Goal: Check status

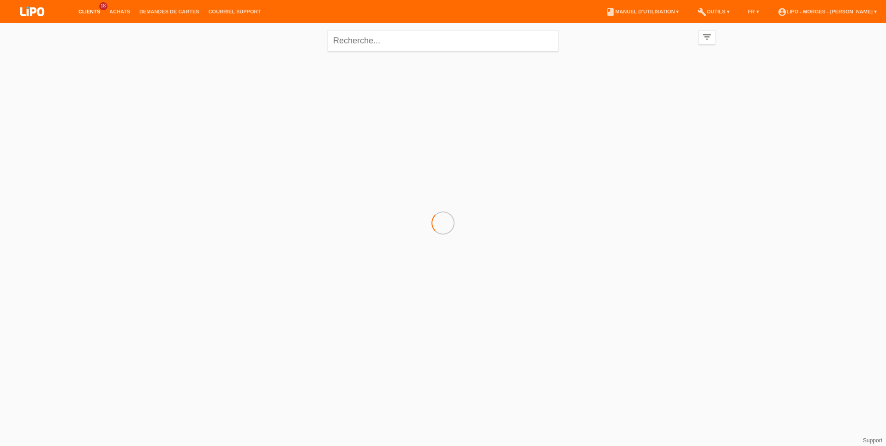
click at [116, 8] on li "Achats" at bounding box center [120, 12] width 30 height 24
click at [121, 11] on link "Achats" at bounding box center [120, 12] width 30 height 6
click at [117, 11] on link "Achats" at bounding box center [120, 12] width 30 height 6
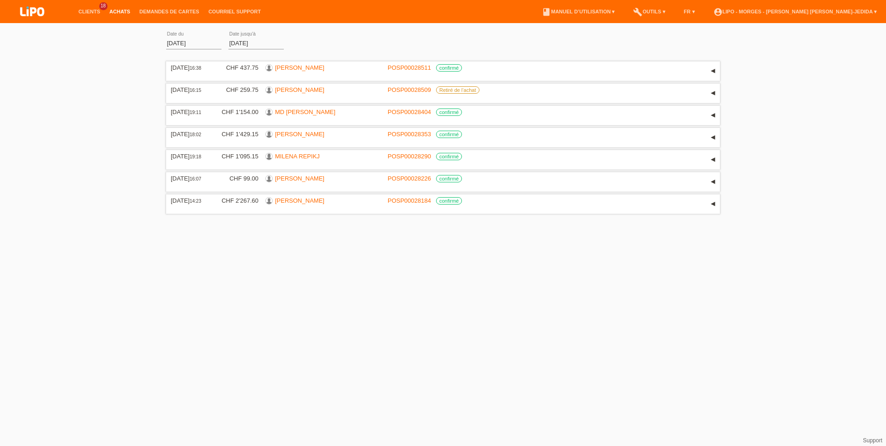
click at [172, 42] on input "[DATE]" at bounding box center [193, 43] width 55 height 12
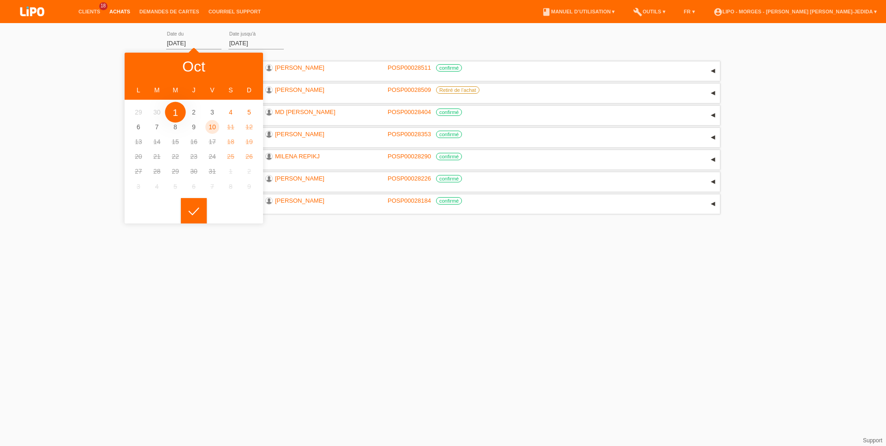
drag, startPoint x: 212, startPoint y: 444, endPoint x: 215, endPoint y: 451, distance: 7.9
click at [215, 216] on html "Clients 18 Achats Demandes de cartes Courriel Support menu" at bounding box center [443, 108] width 886 height 216
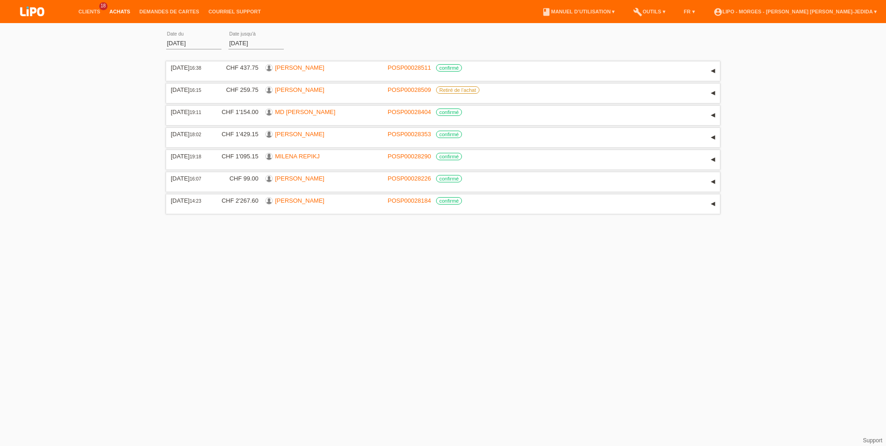
click at [170, 41] on input "[DATE]" at bounding box center [193, 43] width 55 height 12
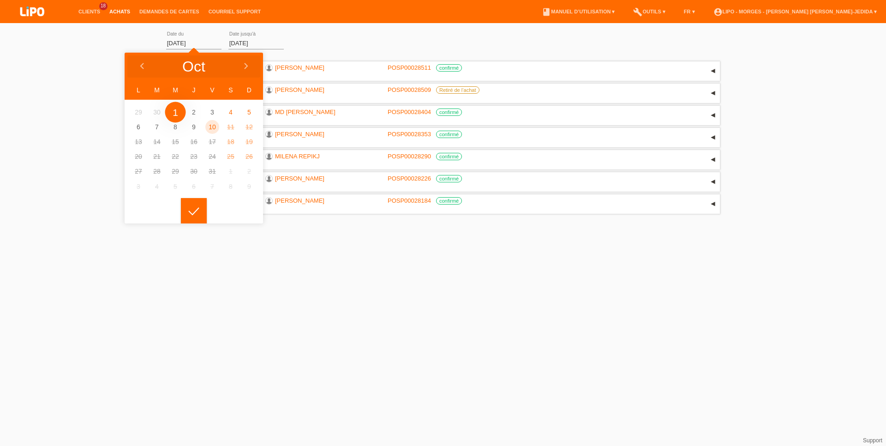
drag, startPoint x: 172, startPoint y: 41, endPoint x: 161, endPoint y: 42, distance: 11.2
click at [166, 42] on input "[DATE]" at bounding box center [193, 43] width 55 height 12
click at [142, 62] on div at bounding box center [142, 67] width 35 height 28
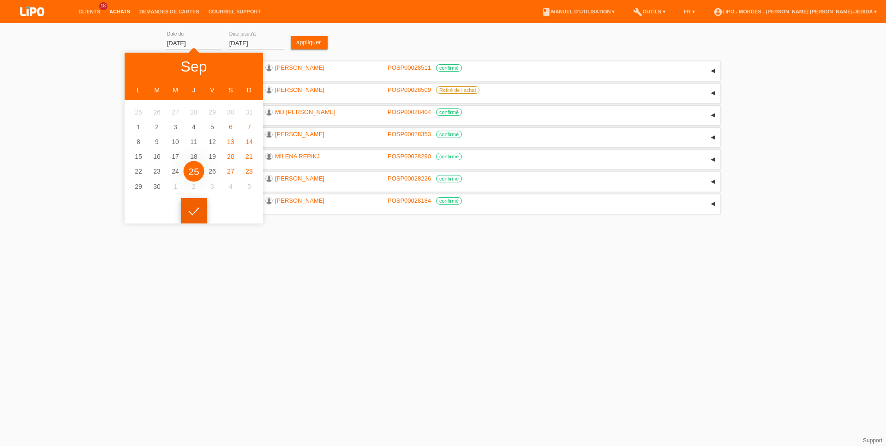
click at [185, 216] on body "Clients 18 Achats Demandes de cartes Courriel Support menu" at bounding box center [443, 122] width 886 height 189
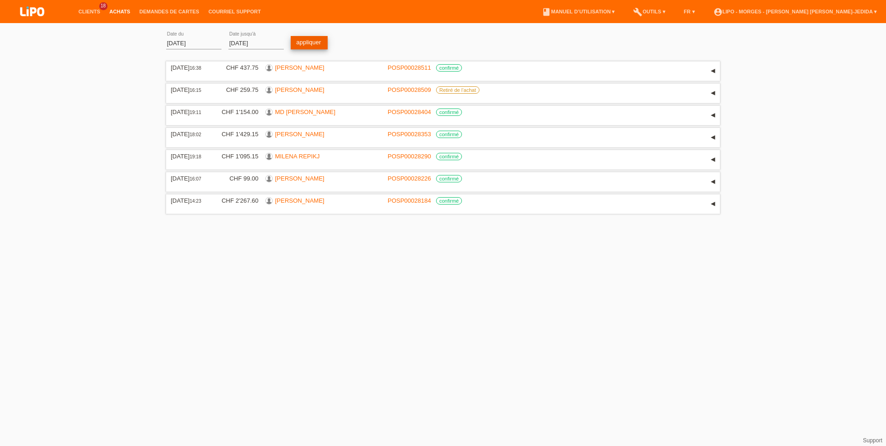
click at [302, 45] on link "appliquer" at bounding box center [309, 42] width 37 height 13
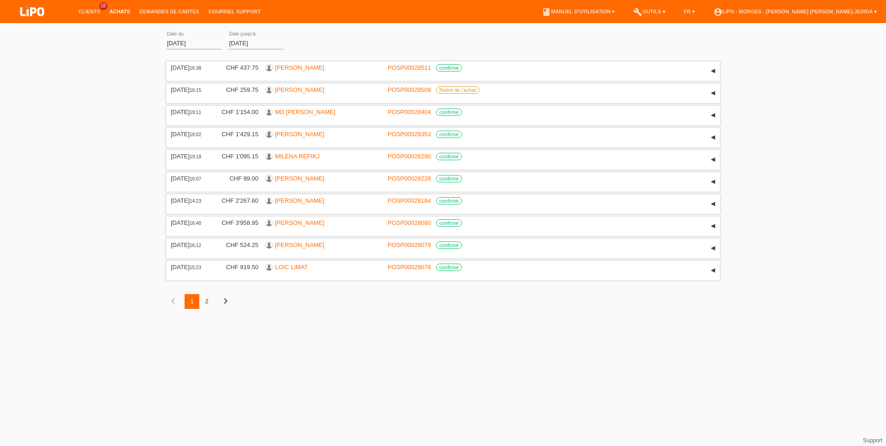
click at [207, 309] on div "2" at bounding box center [206, 301] width 15 height 15
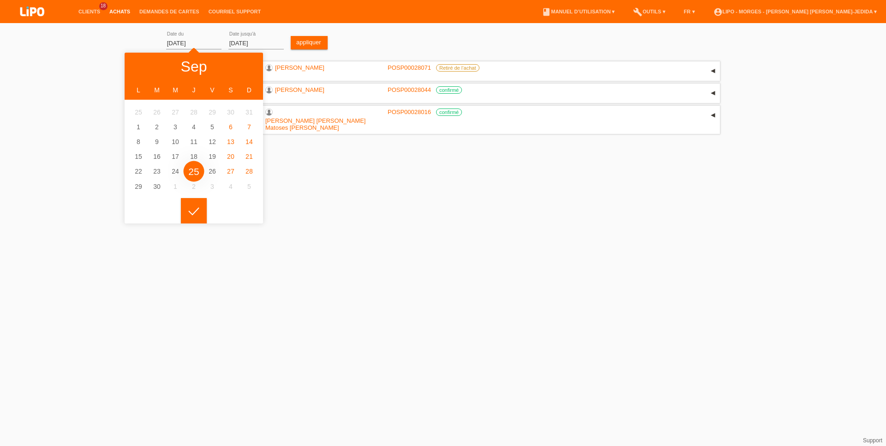
click at [173, 41] on input "[DATE]" at bounding box center [193, 43] width 55 height 12
click at [141, 59] on div at bounding box center [142, 67] width 35 height 28
click at [245, 62] on div at bounding box center [245, 67] width 35 height 28
type input "[DATE]"
click at [191, 212] on div at bounding box center [194, 211] width 26 height 26
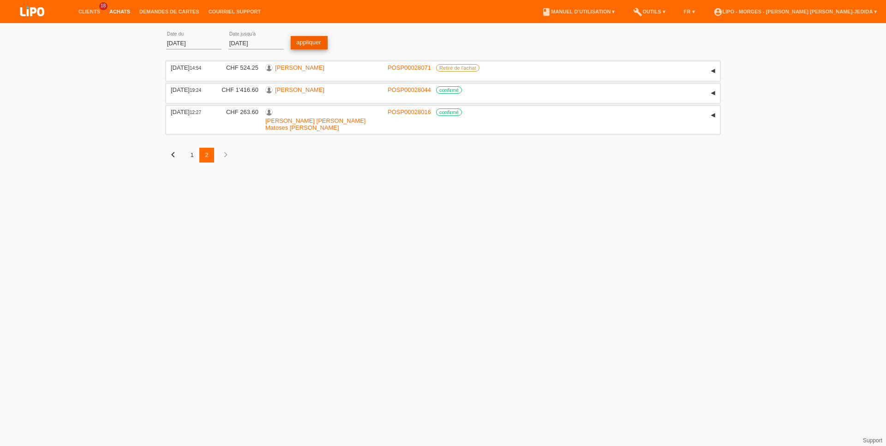
click at [299, 43] on link "appliquer" at bounding box center [309, 42] width 37 height 13
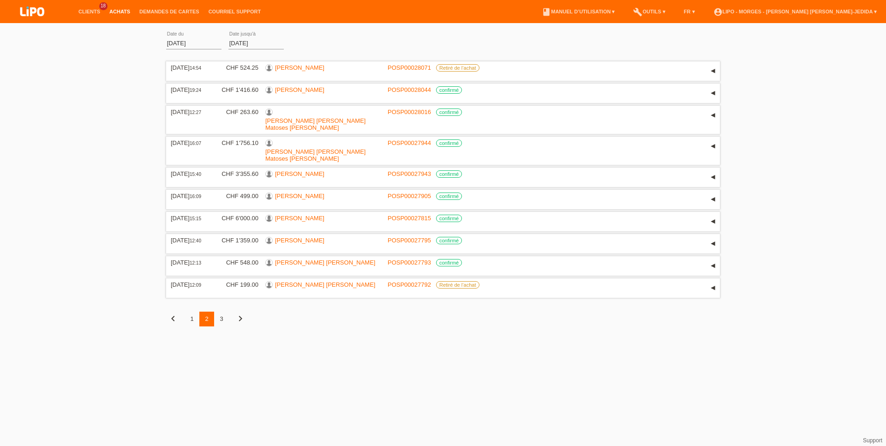
click at [196, 314] on div "1" at bounding box center [192, 318] width 15 height 15
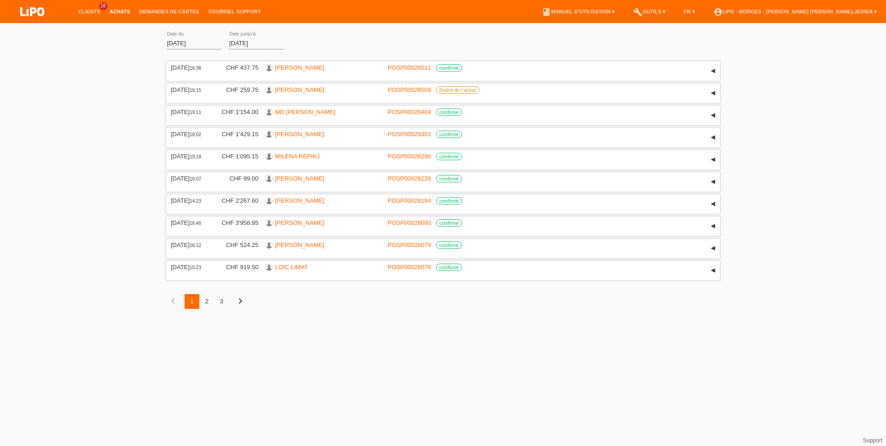
click at [226, 309] on div "3" at bounding box center [221, 301] width 15 height 15
